Goal: Use online tool/utility: Utilize a website feature to perform a specific function

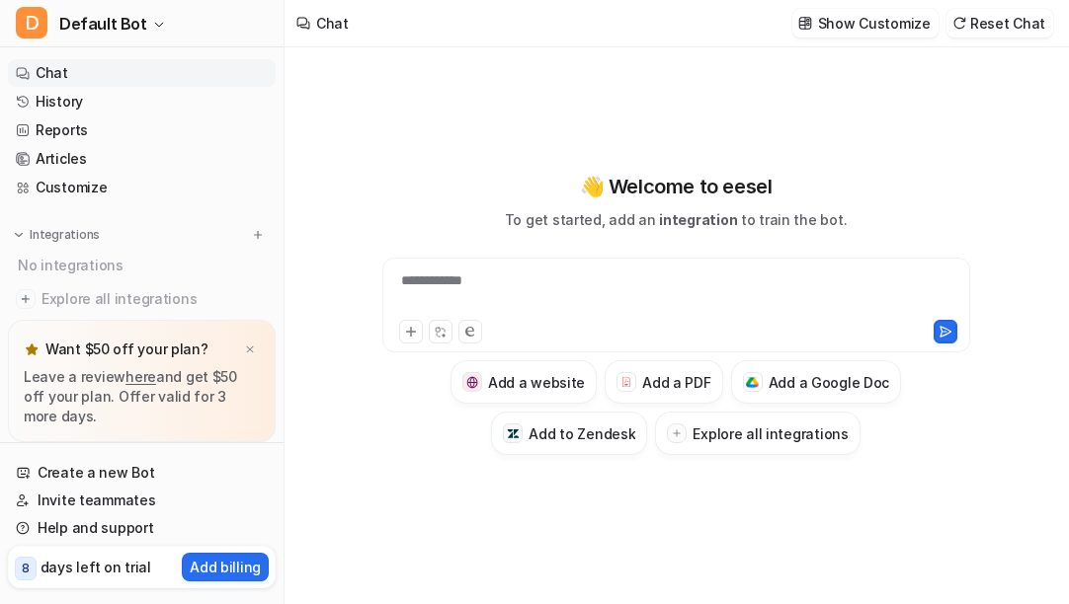
type textarea "**********"
click at [652, 378] on h3 "Add a PDF" at bounding box center [676, 382] width 68 height 21
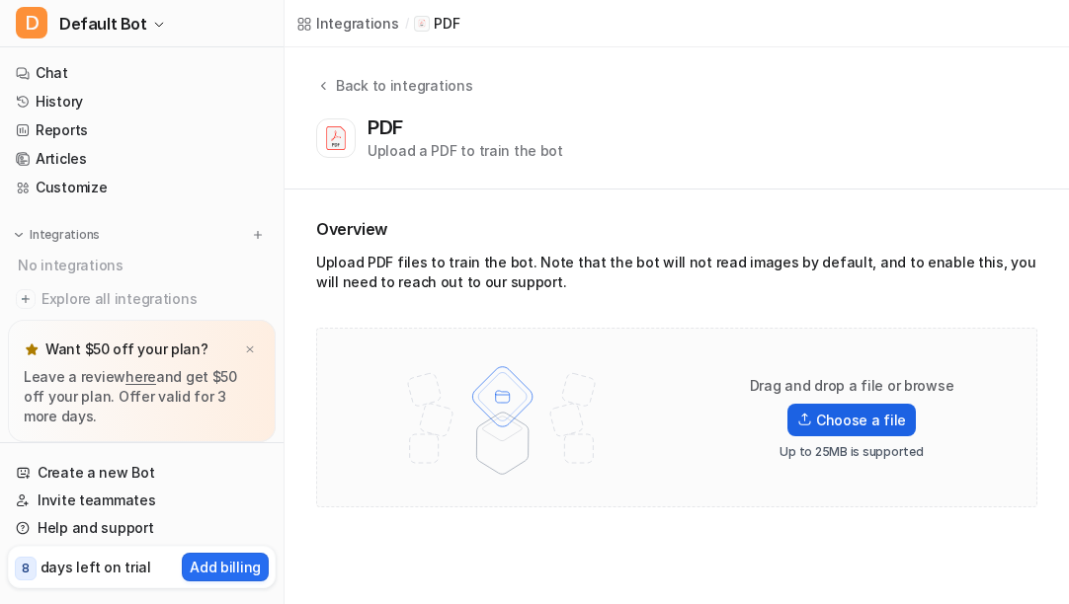
click at [867, 424] on label "Choose a file" at bounding box center [851, 420] width 128 height 33
click at [0, 0] on input "Choose a file" at bounding box center [0, 0] width 0 height 0
click at [327, 89] on icon at bounding box center [323, 85] width 14 height 15
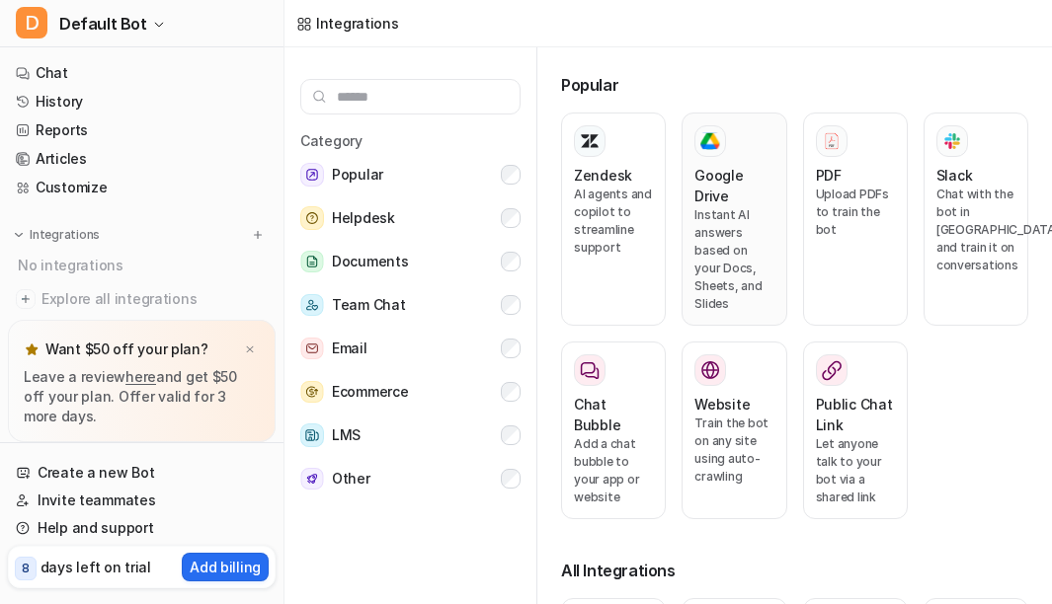
click at [727, 215] on p "Instant AI answers based on your Docs, Sheets, and Slides" at bounding box center [733, 259] width 79 height 107
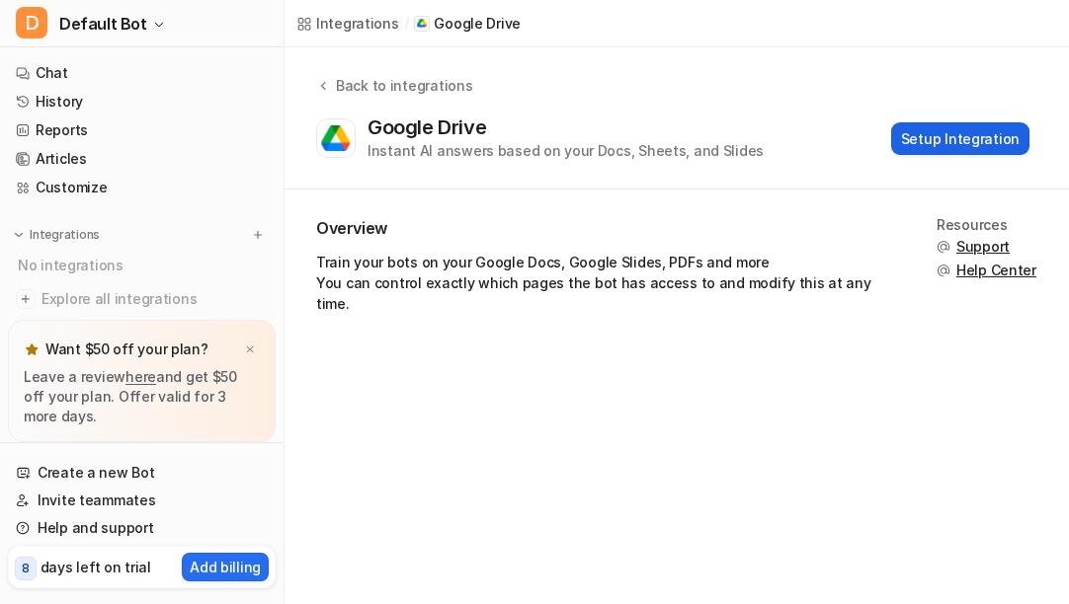
click at [953, 148] on button "Setup Integration" at bounding box center [960, 138] width 138 height 33
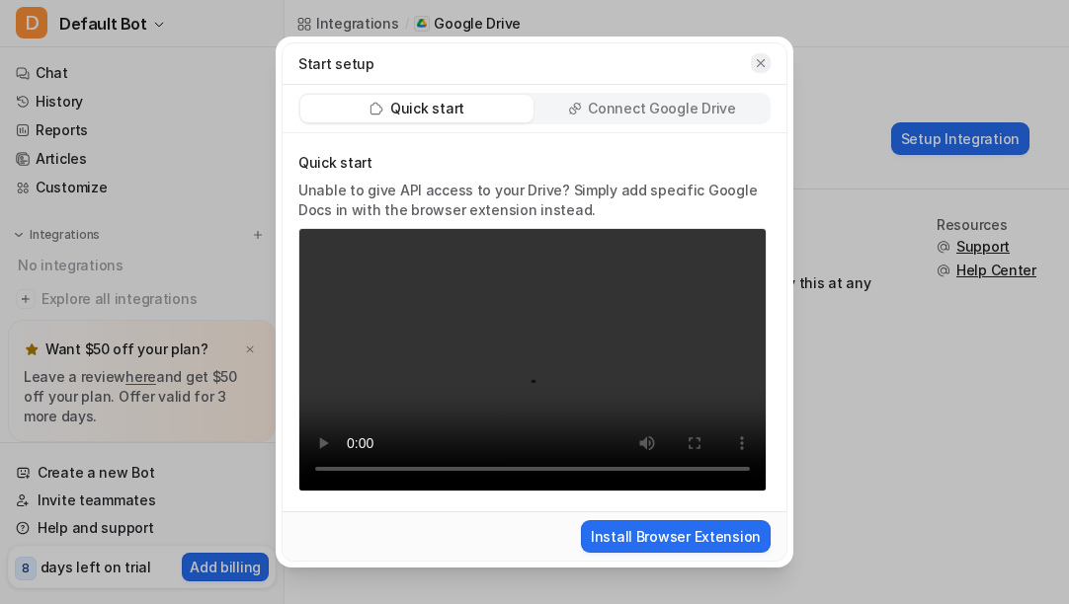
click at [760, 67] on icon "button" at bounding box center [761, 63] width 14 height 14
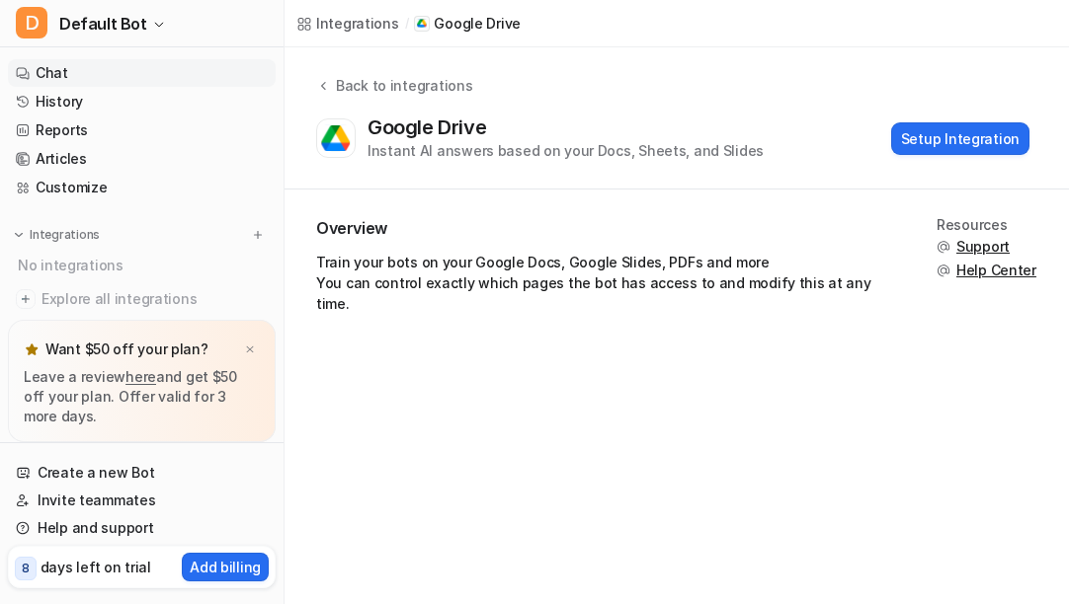
click at [80, 74] on link "Chat" at bounding box center [142, 73] width 268 height 28
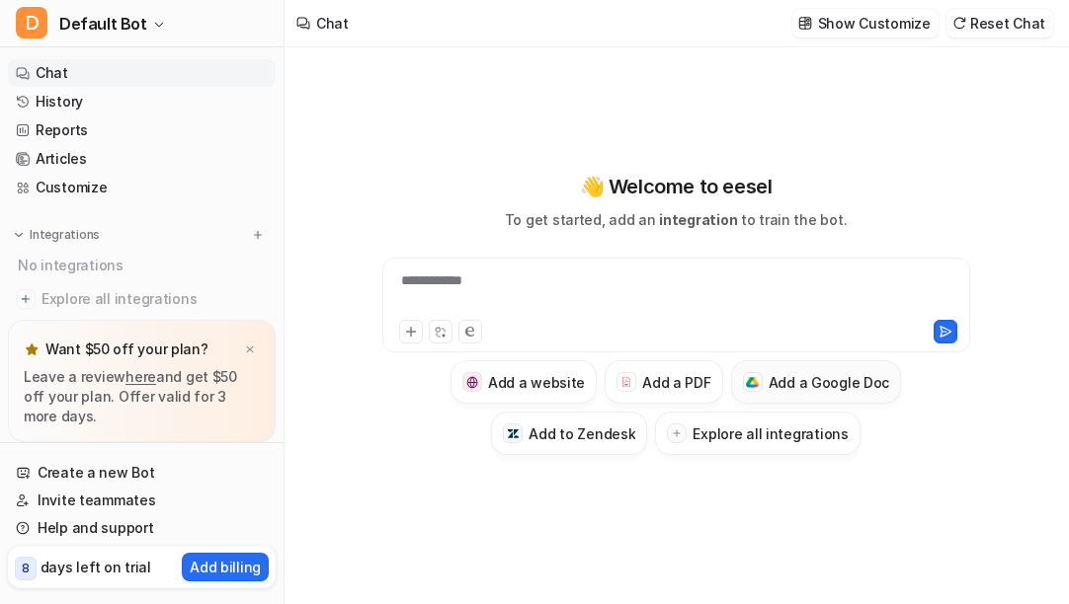
click at [803, 381] on h3 "Add a Google Doc" at bounding box center [828, 382] width 121 height 21
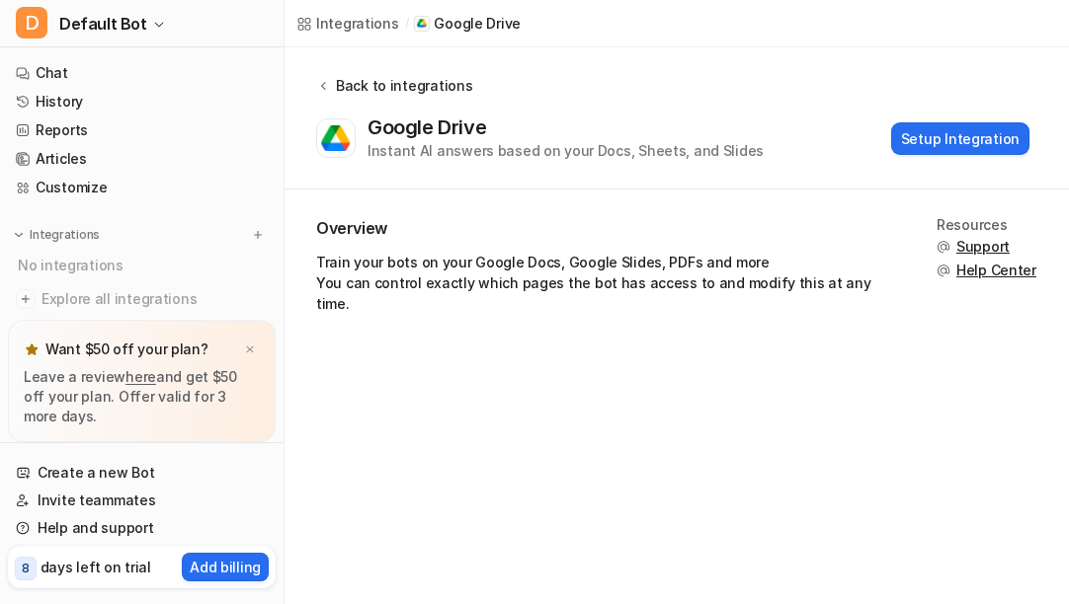
click at [323, 89] on icon at bounding box center [323, 85] width 14 height 15
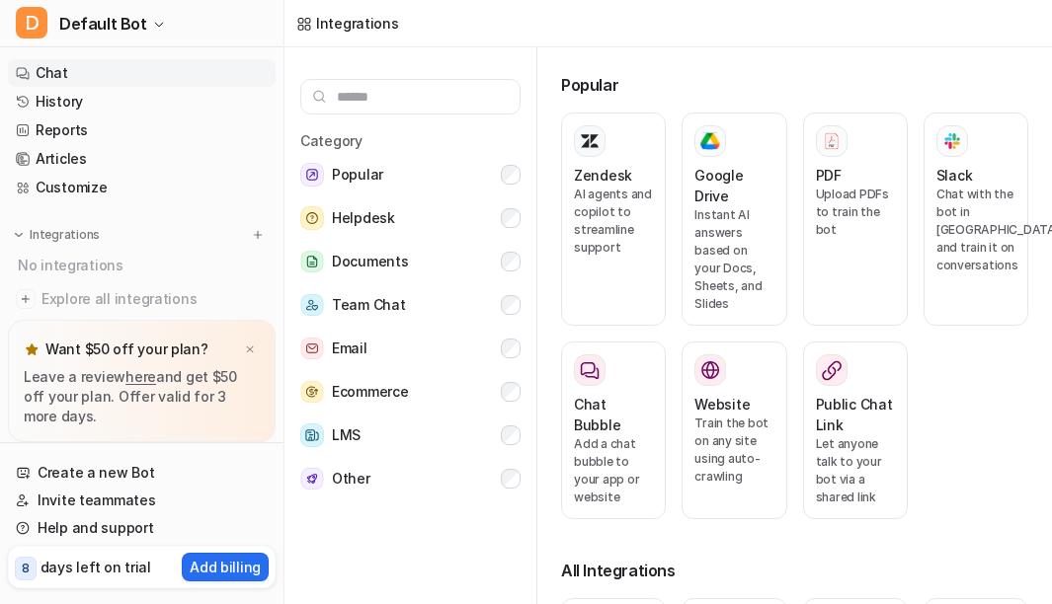
click at [135, 75] on link "Chat" at bounding box center [142, 73] width 268 height 28
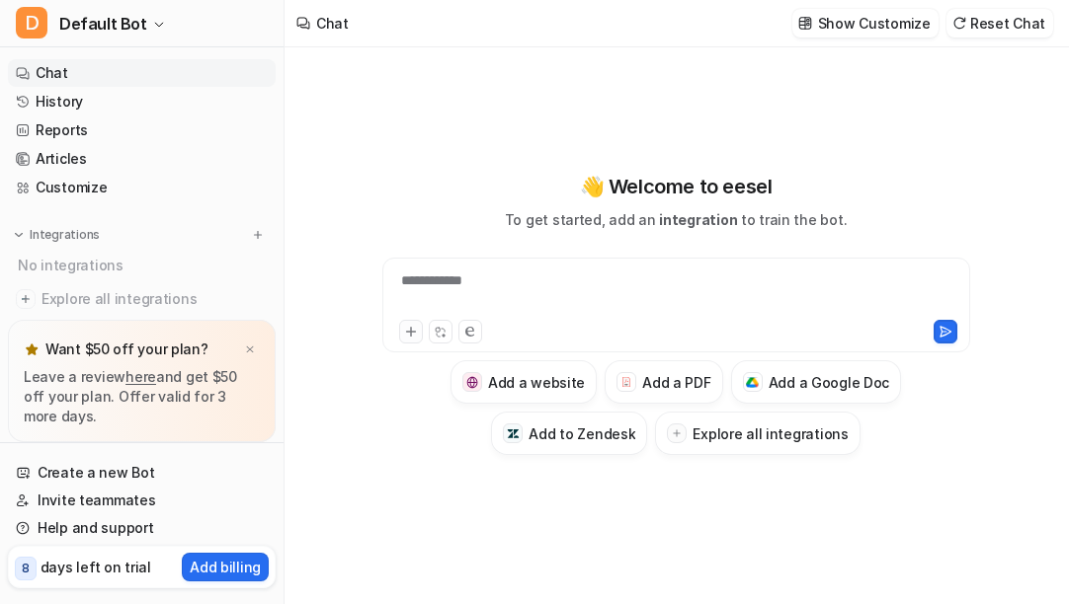
click at [411, 332] on div at bounding box center [411, 332] width 24 height 24
